Goal: Communication & Community: Share content

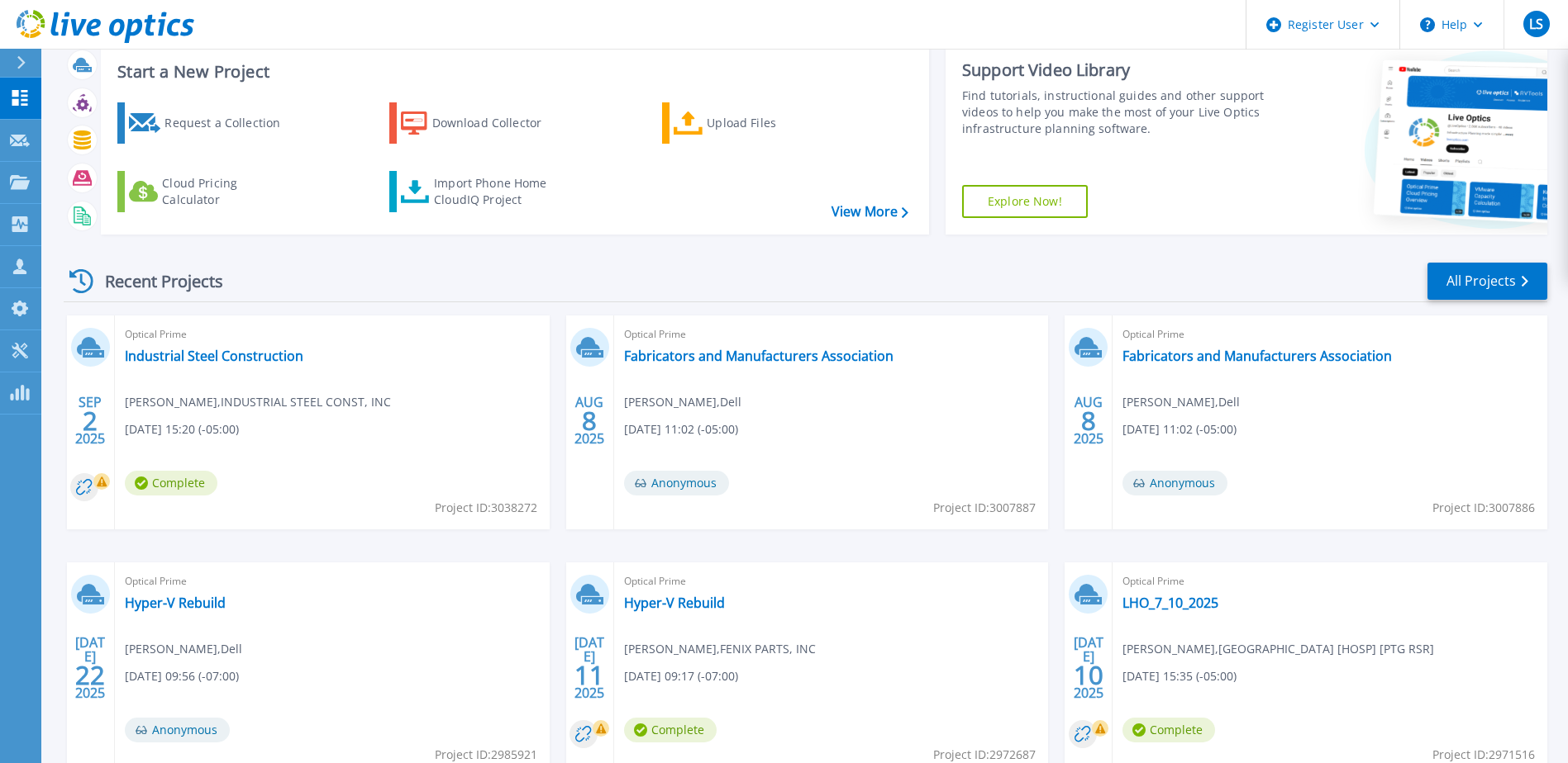
scroll to position [82, 0]
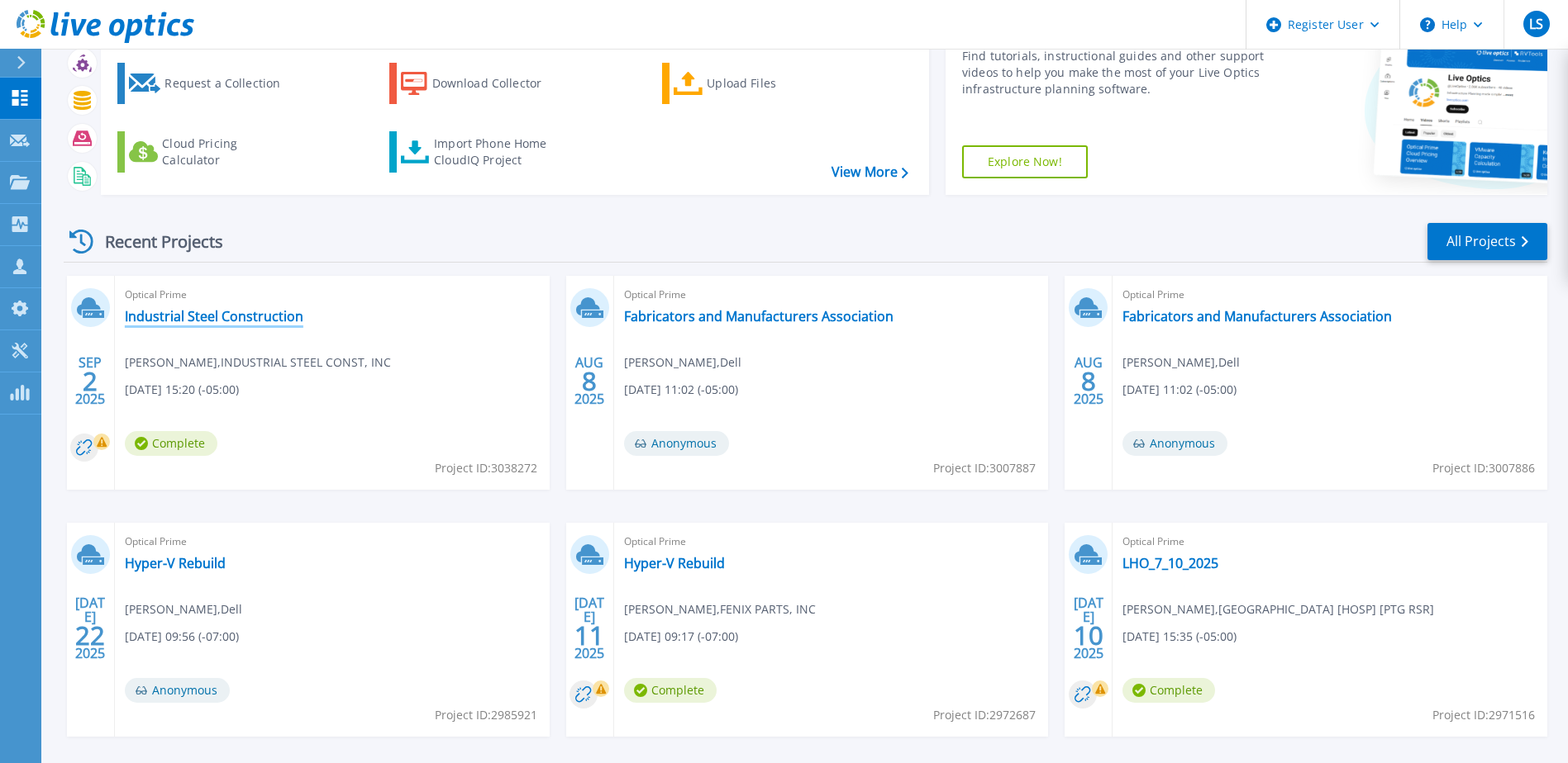
click at [218, 315] on link "Industrial Steel Construction" at bounding box center [214, 316] width 179 height 17
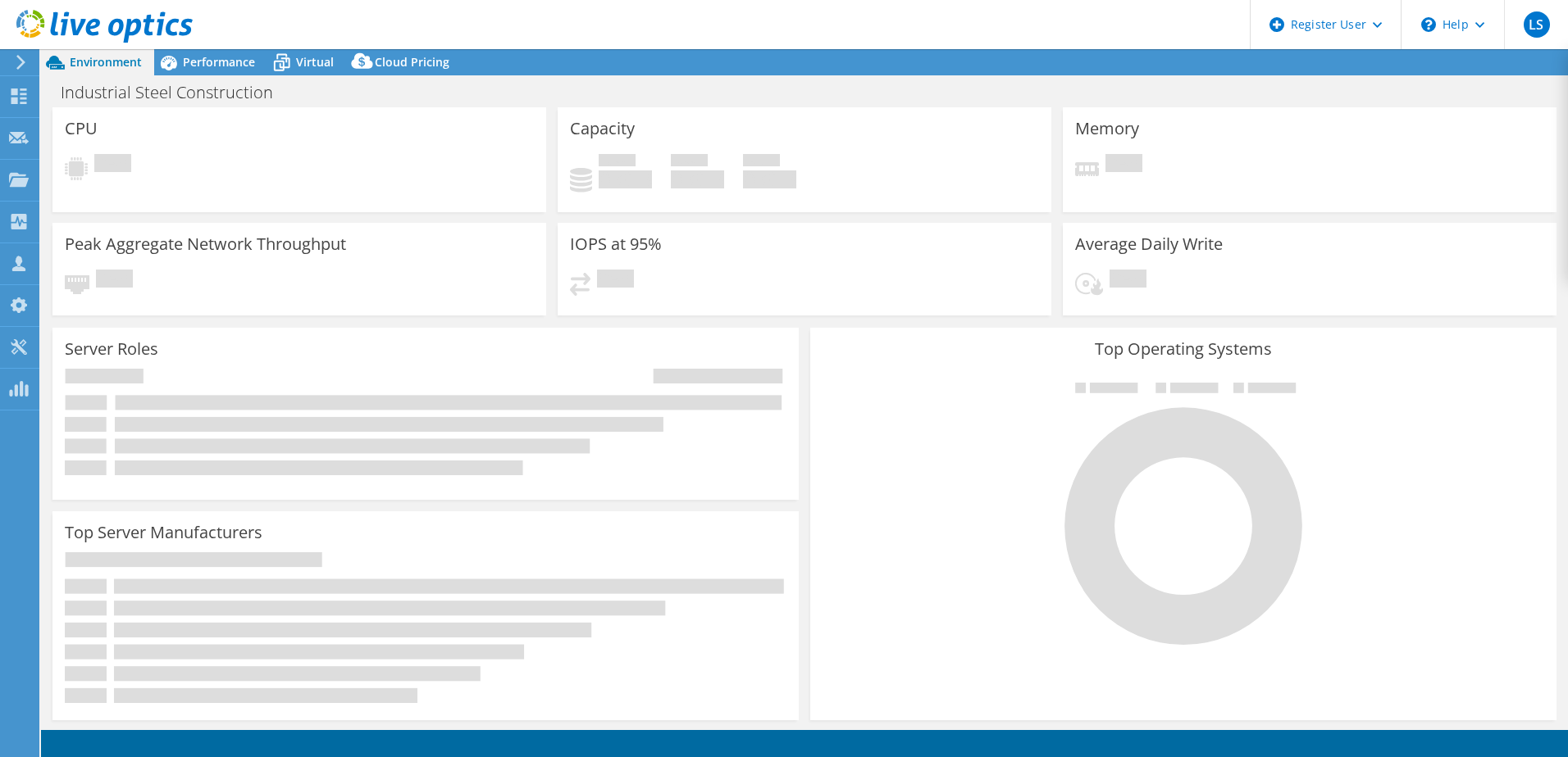
select select "USD"
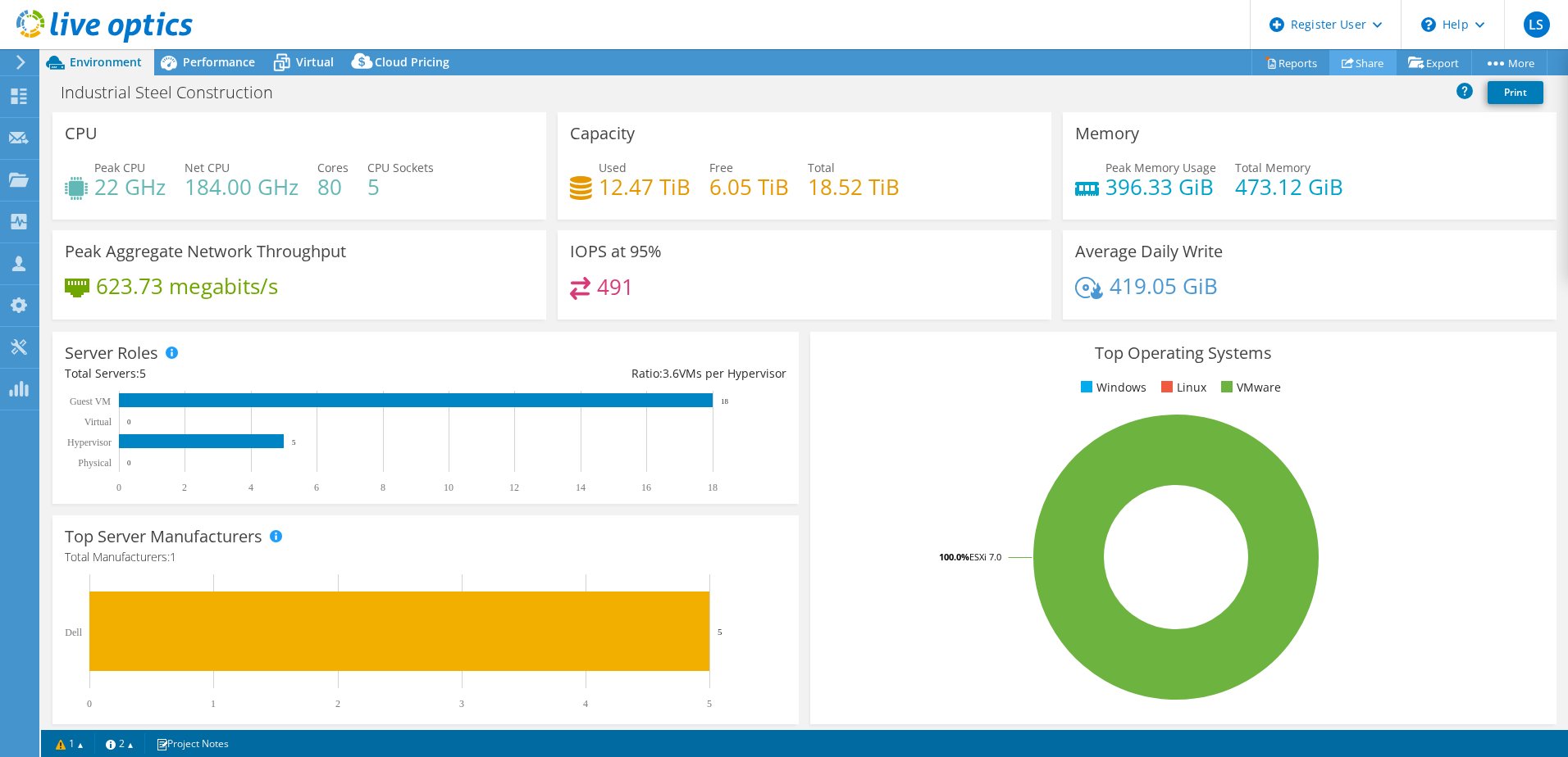
click at [1368, 65] on link "Share" at bounding box center [1362, 62] width 68 height 25
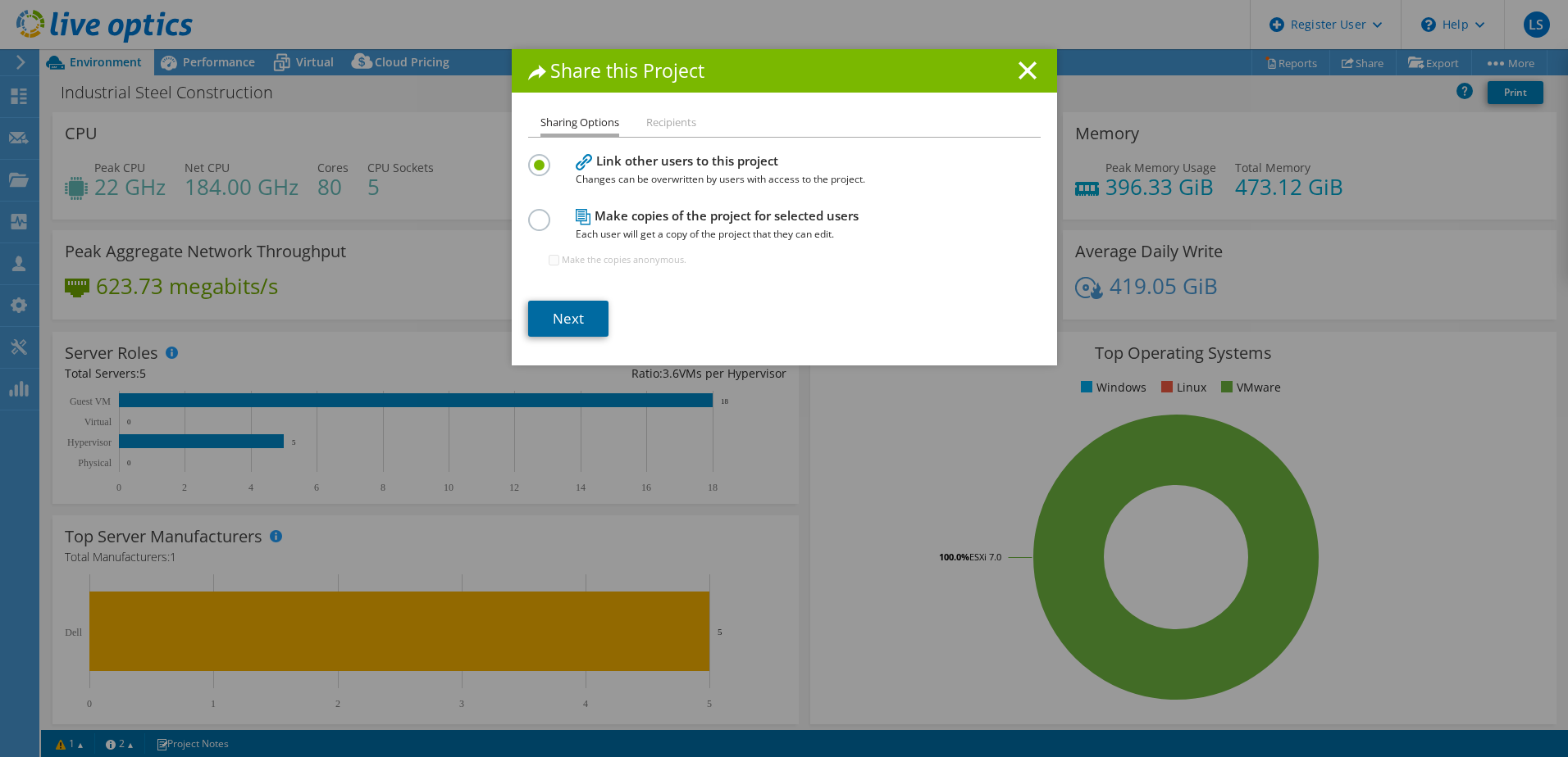
click at [531, 312] on link "Next" at bounding box center [567, 319] width 80 height 36
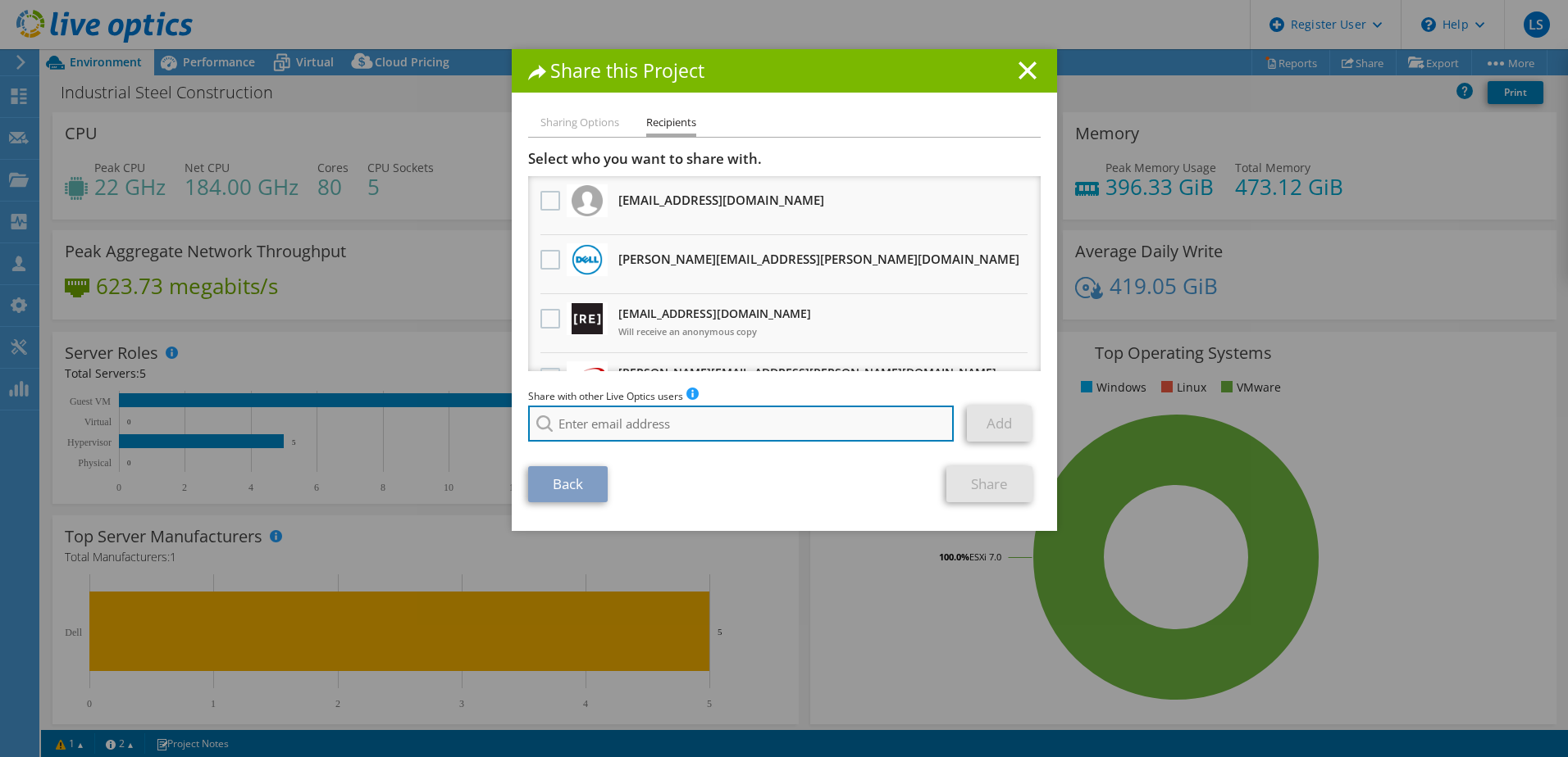
click at [618, 429] on input "search" at bounding box center [741, 423] width 426 height 36
click at [596, 462] on li "Brindhaa.Raghavan1@dell.com" at bounding box center [695, 455] width 334 height 19
type input "Brindhaa.Raghavan1@dell.com"
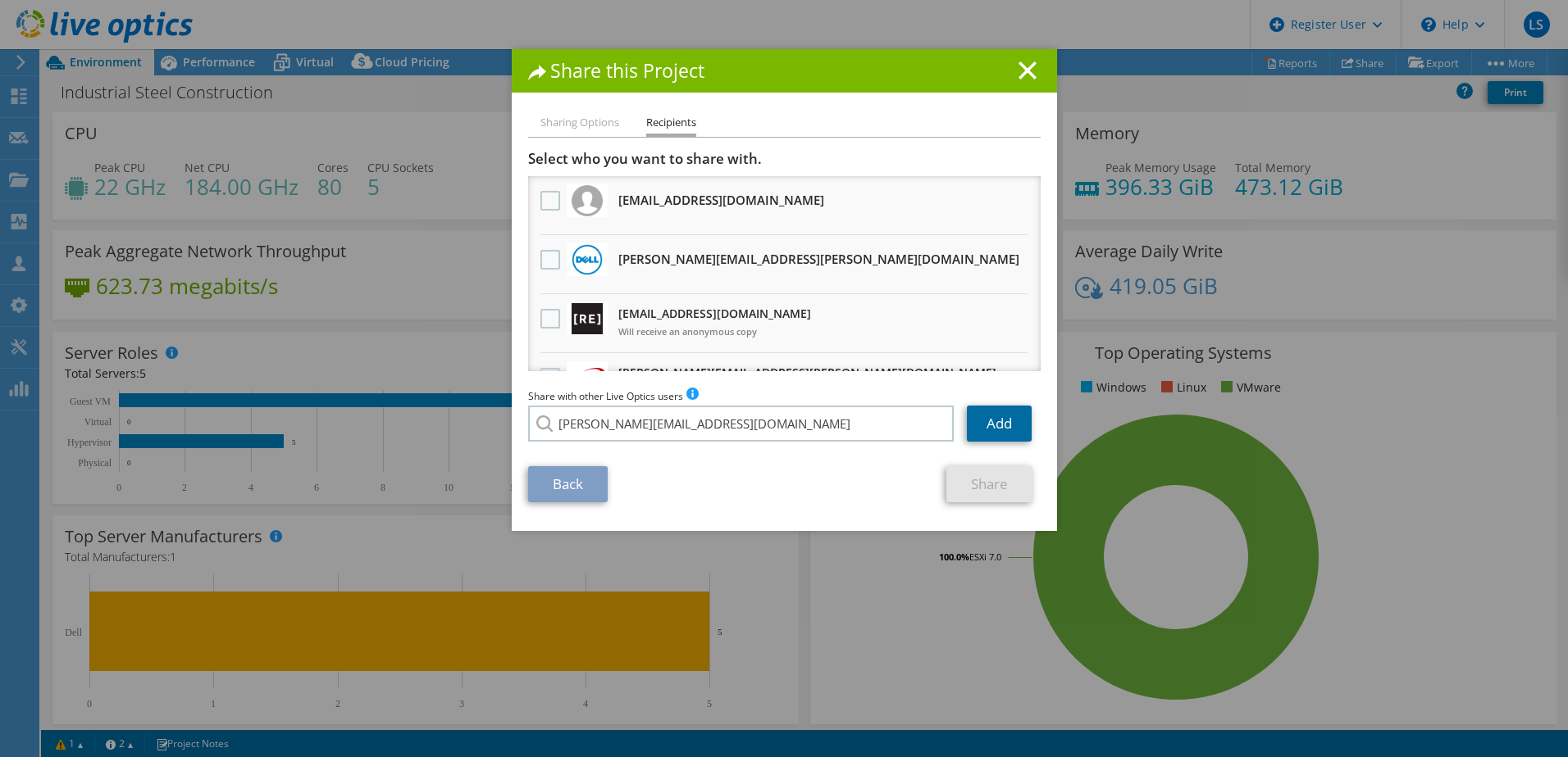
click at [966, 417] on link "Add" at bounding box center [999, 423] width 65 height 36
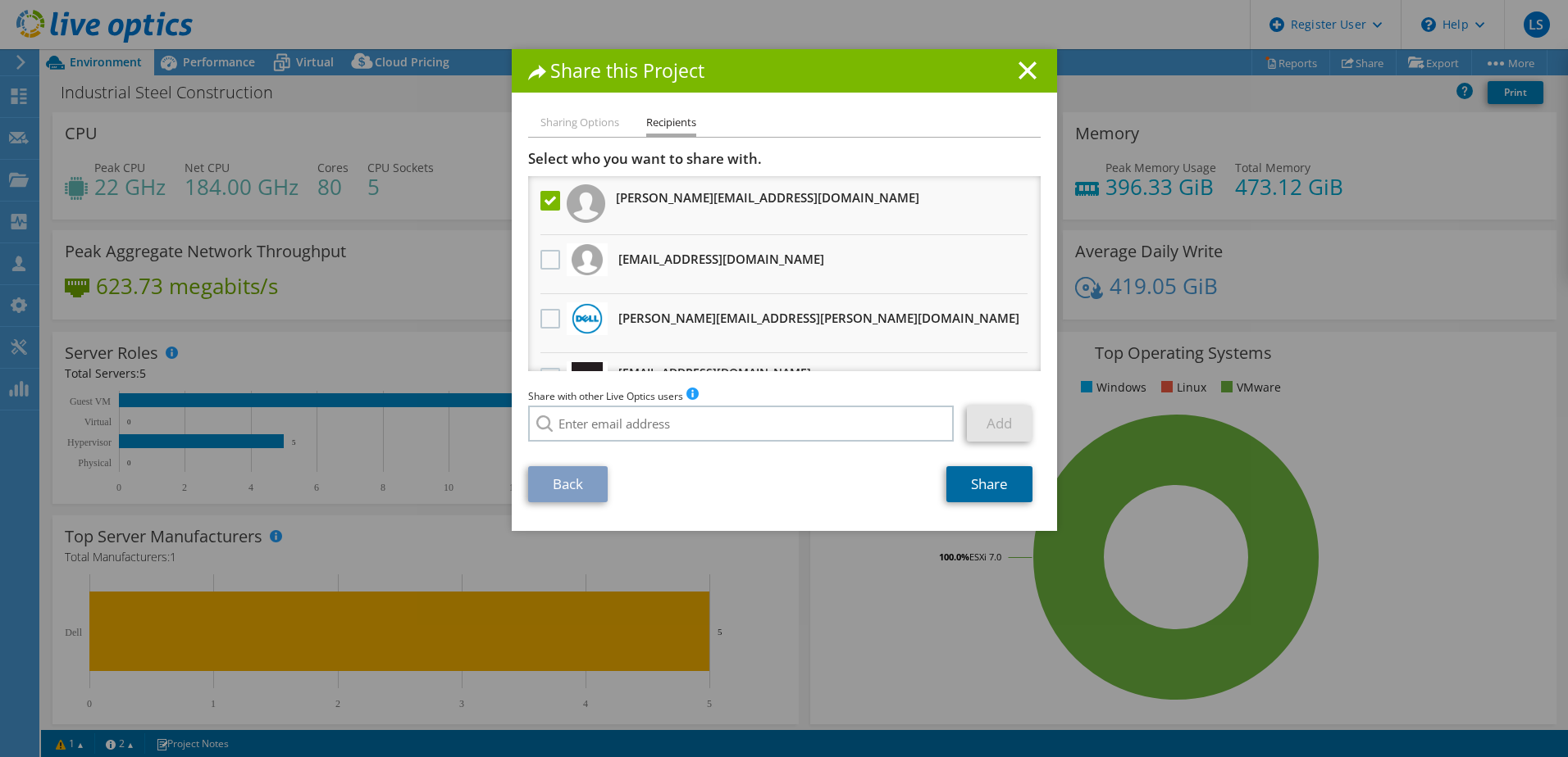
click at [964, 486] on link "Share" at bounding box center [989, 484] width 86 height 36
